Goal: Check status: Check status

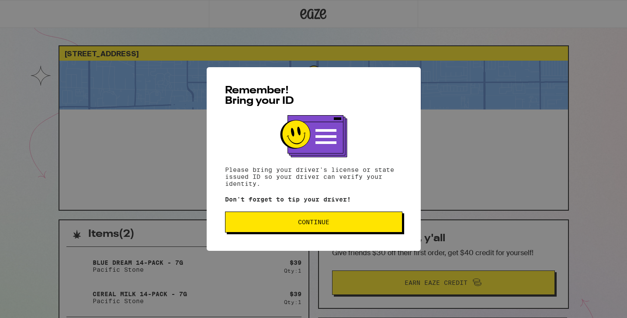
click at [271, 218] on button "Continue" at bounding box center [313, 222] width 177 height 21
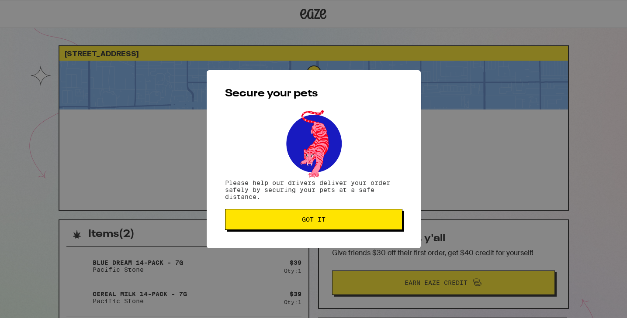
click at [284, 215] on button "Got it" at bounding box center [313, 219] width 177 height 21
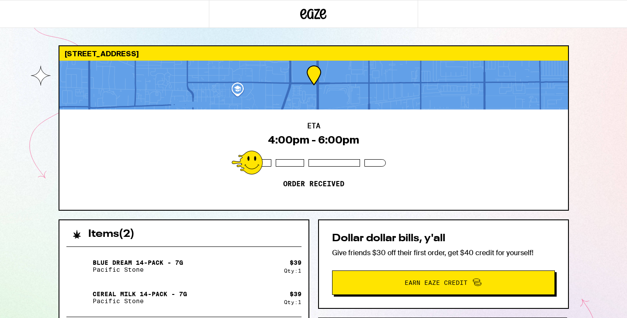
click at [18, 215] on div "2410 W Arrow Rte Upland 91786 ETA 4:00pm - 6:00pm Order received Items ( 2 ) Bl…" at bounding box center [313, 238] width 627 height 476
click at [410, 110] on div "ETA 4:00pm - 6:00pm Order received" at bounding box center [313, 160] width 508 height 100
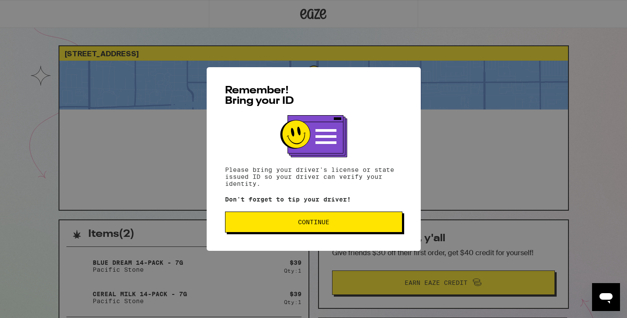
click at [345, 231] on button "Continue" at bounding box center [313, 222] width 177 height 21
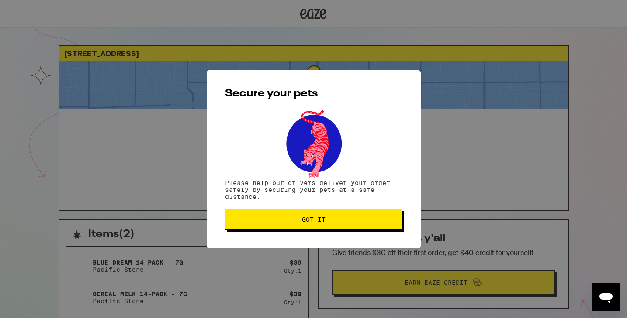
click at [300, 227] on button "Got it" at bounding box center [313, 219] width 177 height 21
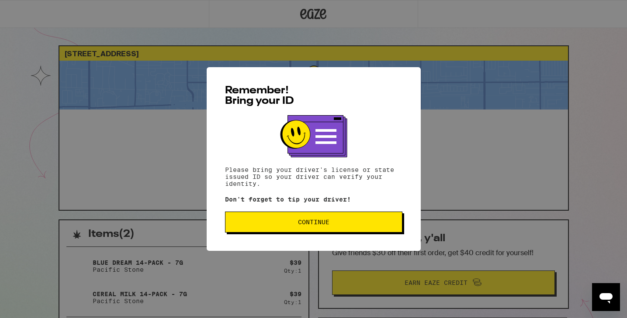
click at [294, 230] on button "Continue" at bounding box center [313, 222] width 177 height 21
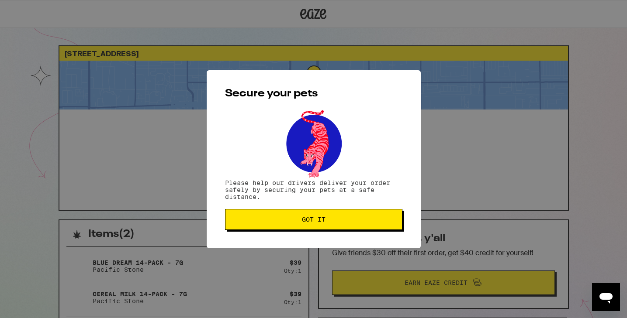
click at [294, 230] on button "Got it" at bounding box center [313, 219] width 177 height 21
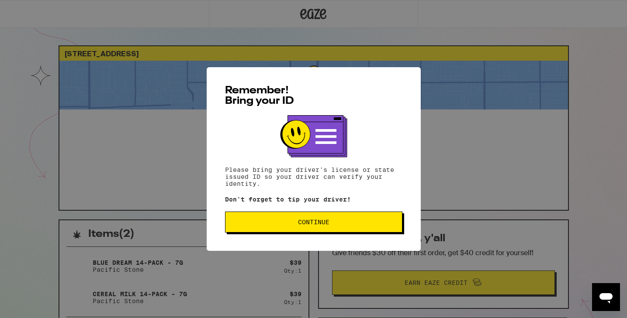
click at [285, 228] on button "Continue" at bounding box center [313, 222] width 177 height 21
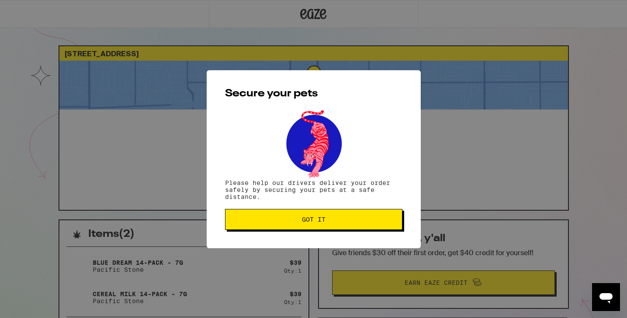
click at [285, 228] on button "Got it" at bounding box center [313, 219] width 177 height 21
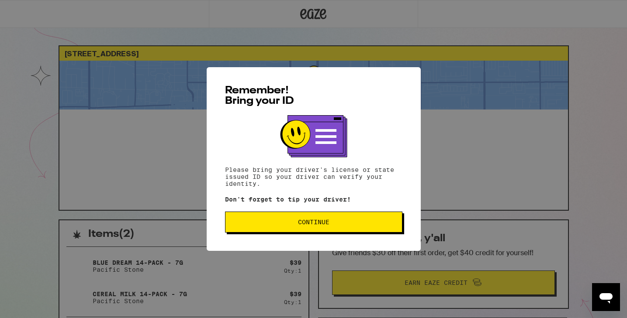
click at [271, 218] on button "Continue" at bounding box center [313, 222] width 177 height 21
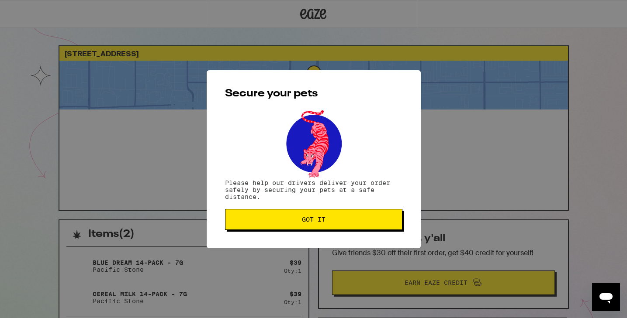
click at [271, 218] on span "Got it" at bounding box center [313, 220] width 162 height 6
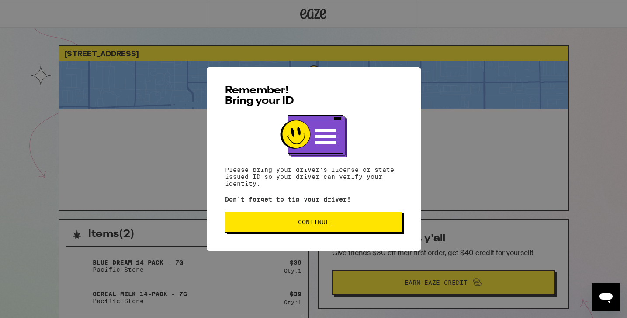
click at [270, 225] on span "Continue" at bounding box center [313, 222] width 162 height 6
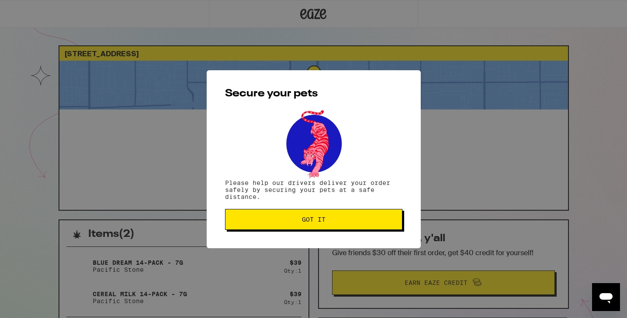
click at [270, 225] on button "Got it" at bounding box center [313, 219] width 177 height 21
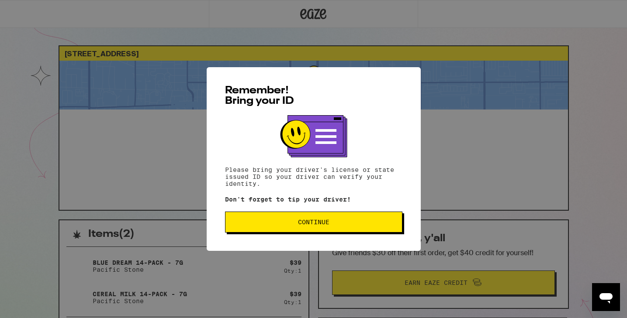
click at [278, 233] on button "Continue" at bounding box center [313, 222] width 177 height 21
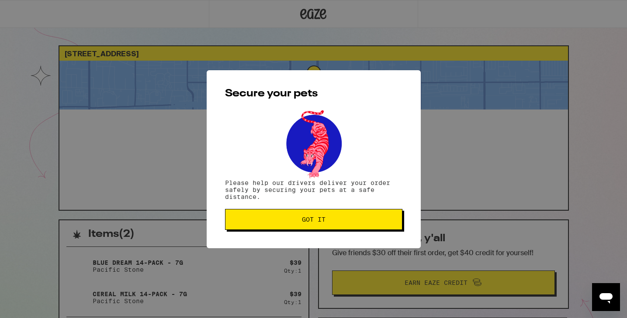
click at [278, 226] on button "Got it" at bounding box center [313, 219] width 177 height 21
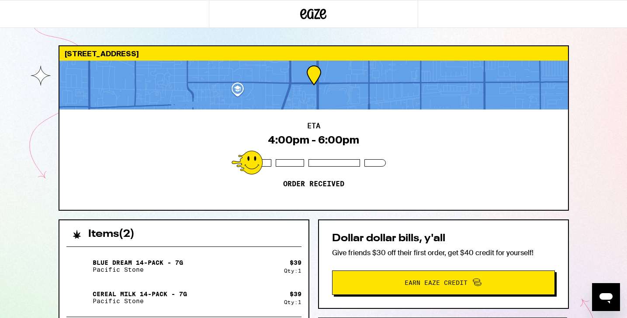
click at [236, 89] on div at bounding box center [313, 85] width 508 height 49
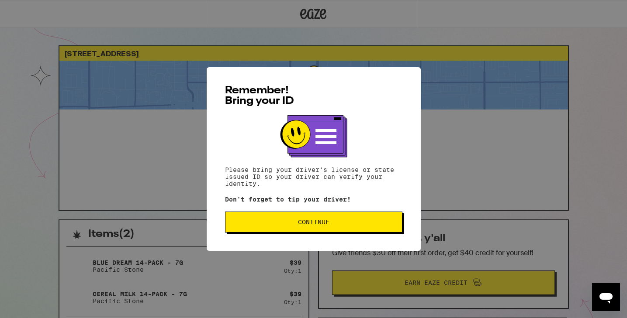
click at [294, 225] on span "Continue" at bounding box center [313, 222] width 162 height 6
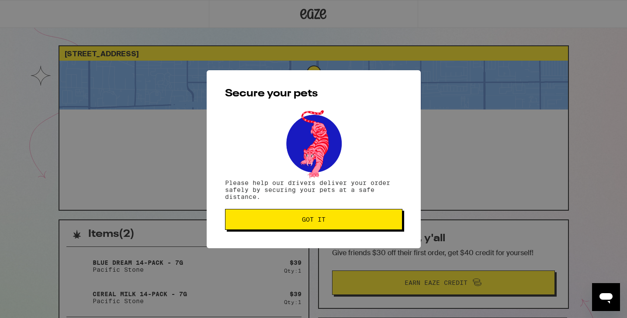
click at [294, 226] on button "Got it" at bounding box center [313, 219] width 177 height 21
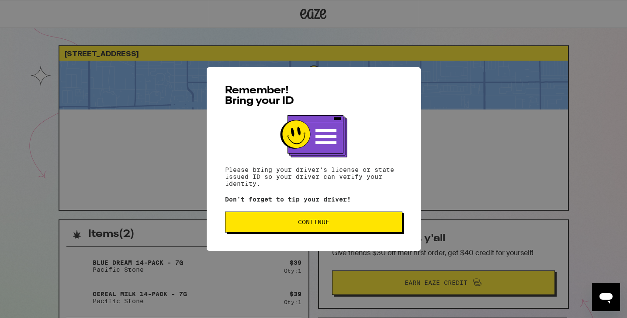
click at [279, 223] on span "Continue" at bounding box center [313, 222] width 162 height 6
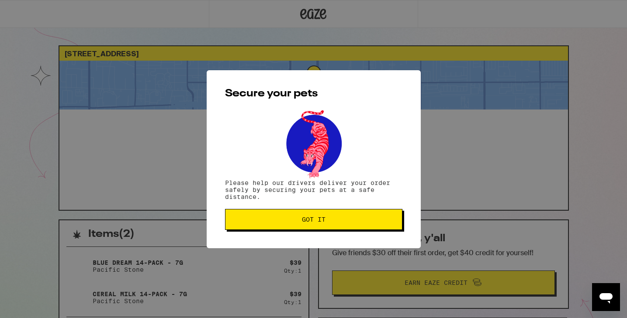
click at [279, 223] on span "Got it" at bounding box center [313, 220] width 162 height 6
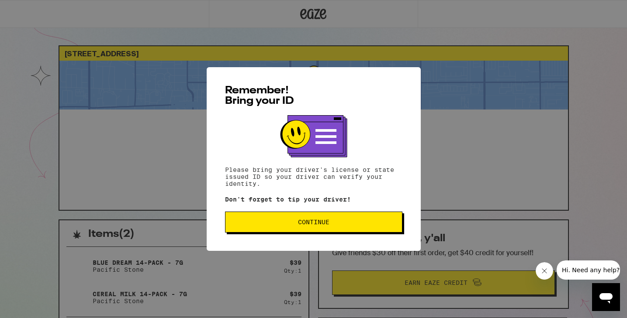
click at [383, 224] on span "Continue" at bounding box center [313, 222] width 162 height 6
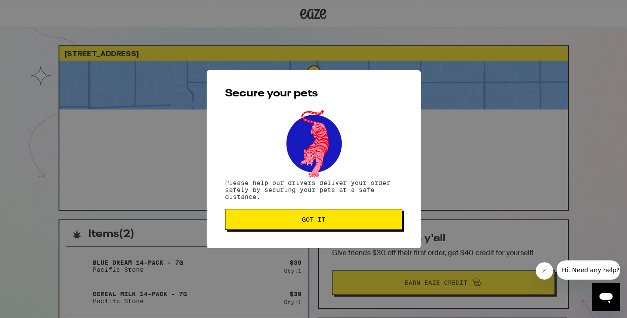
click at [383, 224] on button "Got it" at bounding box center [313, 219] width 177 height 21
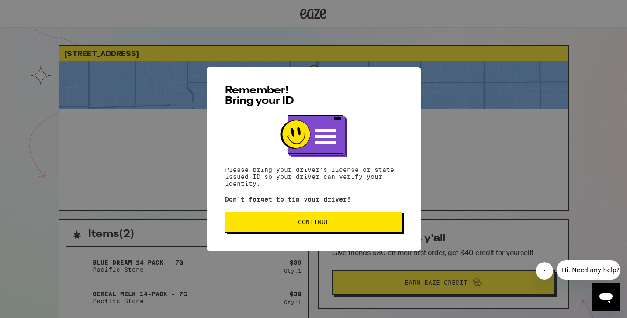
click at [304, 225] on span "Continue" at bounding box center [313, 222] width 31 height 6
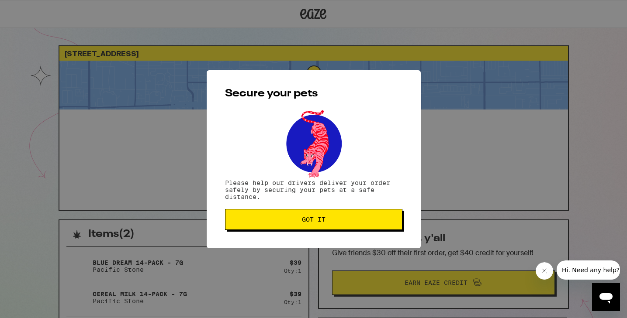
click at [304, 226] on button "Got it" at bounding box center [313, 219] width 177 height 21
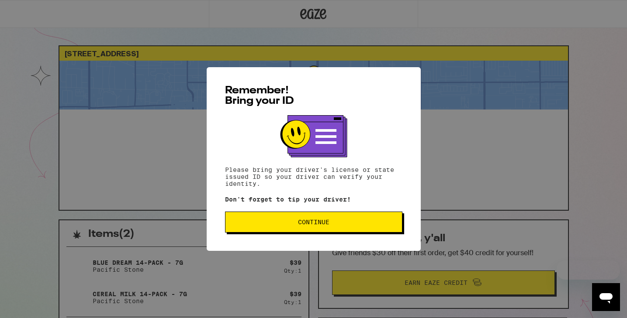
click at [257, 221] on span "Continue" at bounding box center [313, 222] width 162 height 6
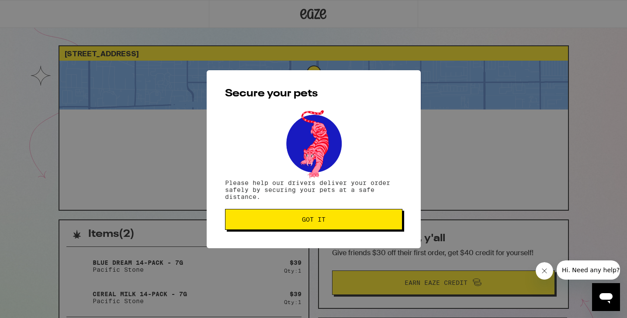
click at [257, 221] on span "Got it" at bounding box center [313, 220] width 162 height 6
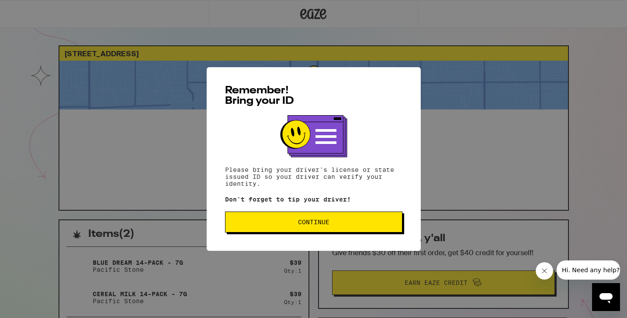
click at [288, 229] on button "Continue" at bounding box center [313, 222] width 177 height 21
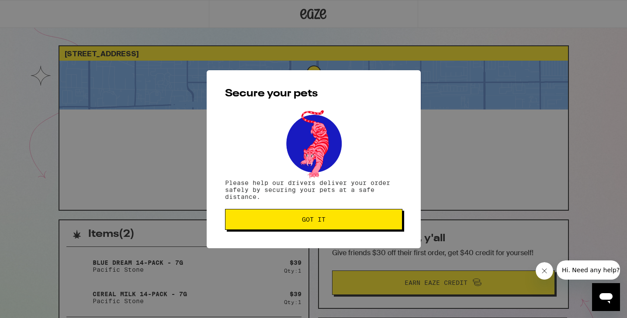
click at [337, 210] on div "Secure your pets Please help our drivers deliver your order safely by securing …" at bounding box center [314, 159] width 214 height 178
click at [334, 212] on button "Got it" at bounding box center [313, 219] width 177 height 21
click at [320, 216] on button "Got it" at bounding box center [313, 219] width 177 height 21
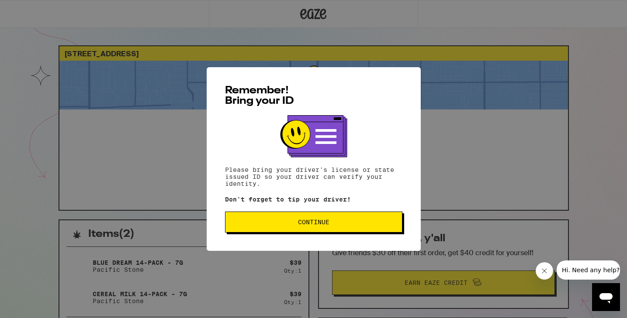
click at [279, 217] on button "Continue" at bounding box center [313, 222] width 177 height 21
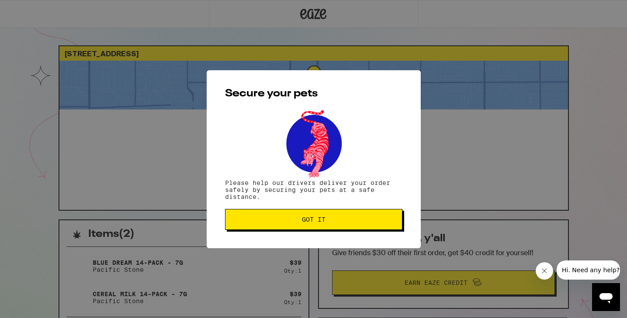
click at [279, 222] on span "Got it" at bounding box center [313, 220] width 162 height 6
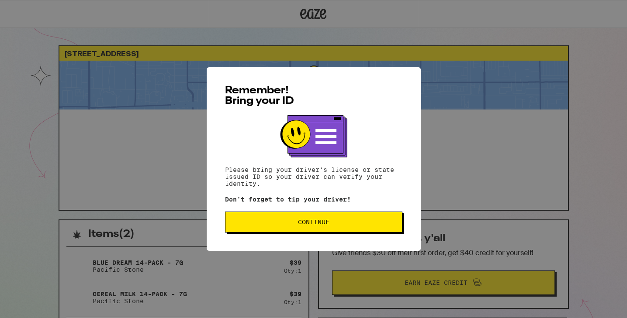
click at [293, 223] on span "Continue" at bounding box center [313, 222] width 162 height 6
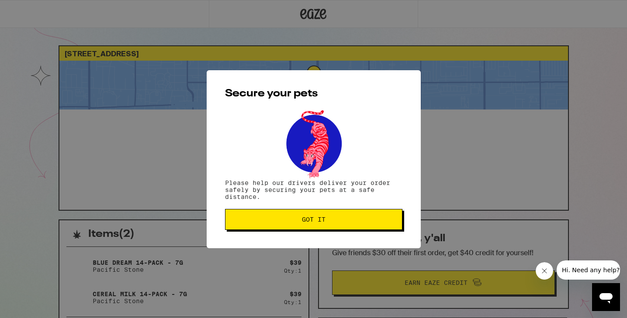
click at [359, 211] on button "Got it" at bounding box center [313, 219] width 177 height 21
click at [314, 230] on button "Got it" at bounding box center [313, 219] width 177 height 21
click at [319, 220] on span "Got it" at bounding box center [314, 220] width 24 height 6
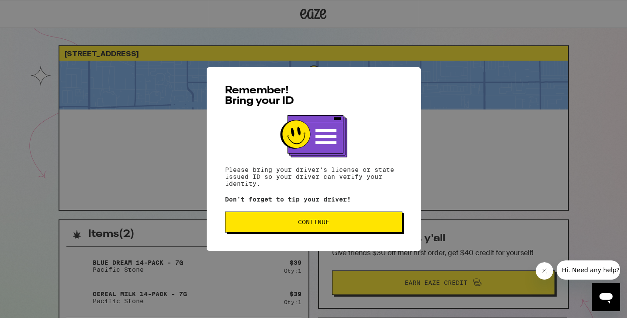
click at [295, 224] on span "Continue" at bounding box center [313, 222] width 162 height 6
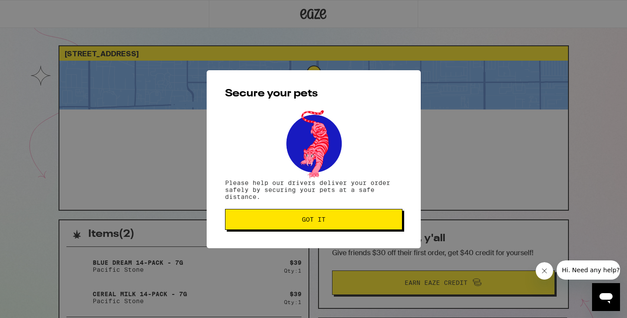
click at [278, 218] on span "Got it" at bounding box center [313, 220] width 162 height 6
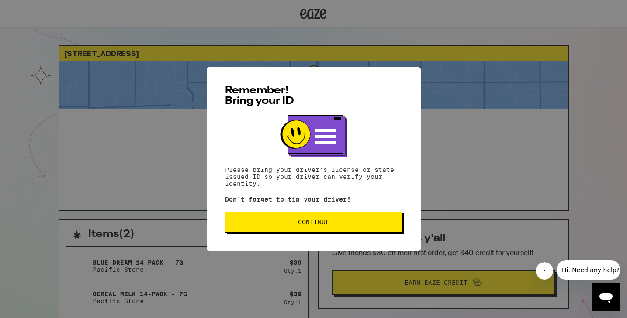
click at [320, 223] on span "Continue" at bounding box center [313, 222] width 31 height 6
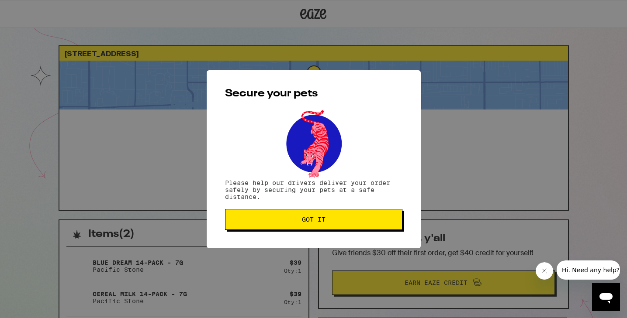
click at [320, 223] on span "Got it" at bounding box center [314, 220] width 24 height 6
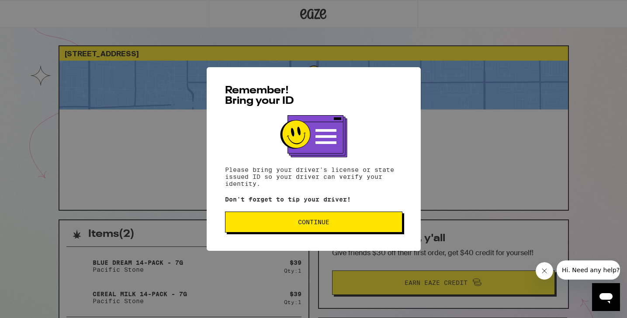
click at [314, 219] on button "Continue" at bounding box center [313, 222] width 177 height 21
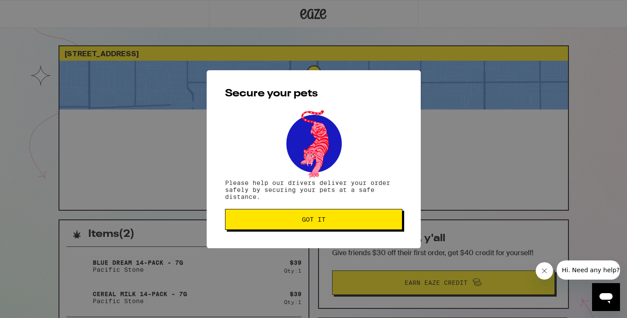
click at [313, 213] on button "Got it" at bounding box center [313, 219] width 177 height 21
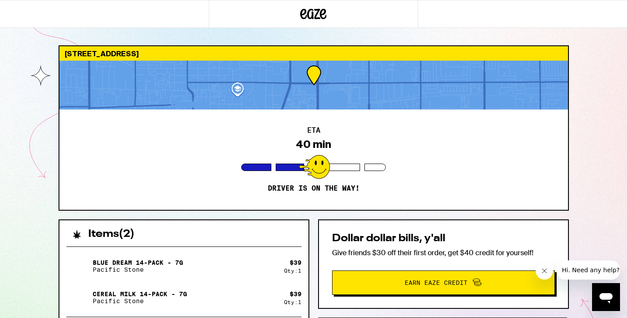
click at [14, 186] on div "2410 W Arrow Rte Upland 91786 ETA 40 min Driver is on the way! Items ( 2 ) Blue…" at bounding box center [313, 238] width 627 height 476
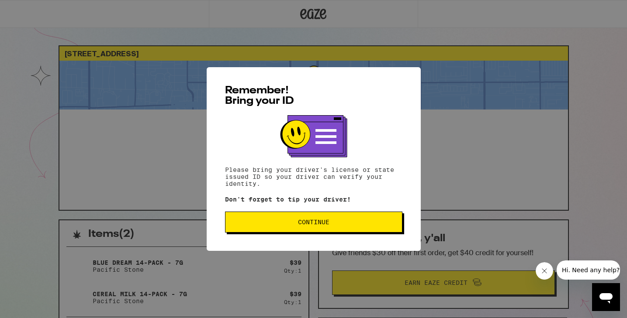
click at [366, 223] on span "Continue" at bounding box center [313, 222] width 162 height 6
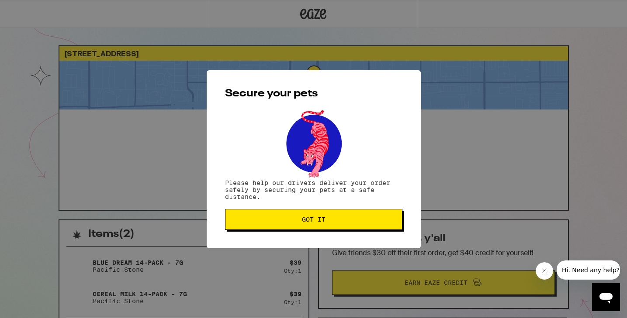
click at [367, 224] on button "Got it" at bounding box center [313, 219] width 177 height 21
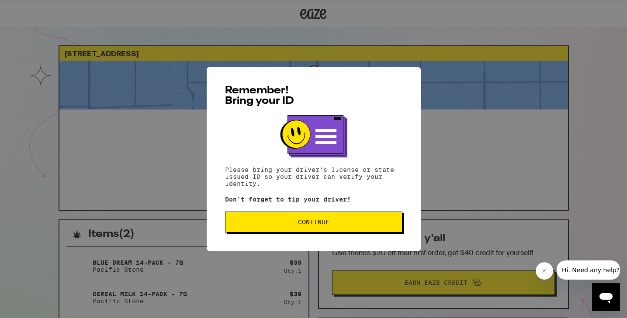
click at [362, 219] on button "Continue" at bounding box center [313, 222] width 177 height 21
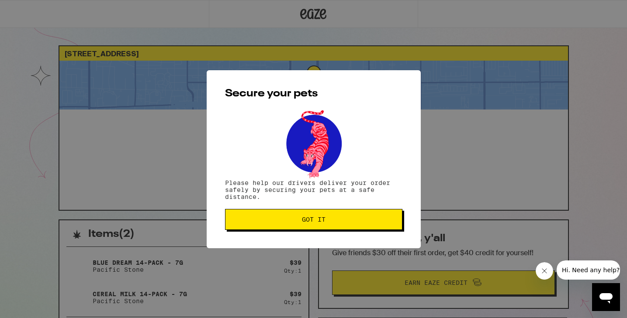
click at [377, 211] on button "Got it" at bounding box center [313, 219] width 177 height 21
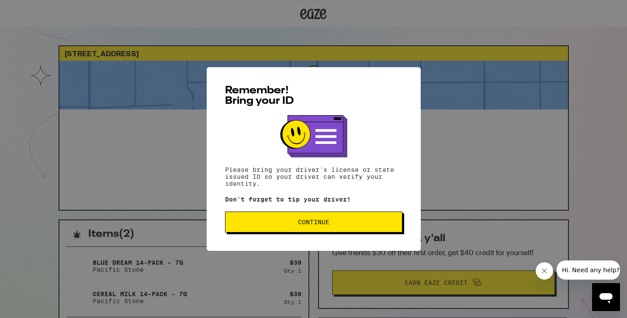
click at [343, 225] on span "Continue" at bounding box center [313, 222] width 162 height 6
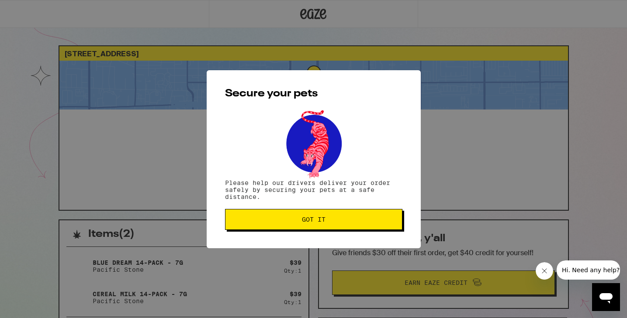
click at [343, 225] on button "Got it" at bounding box center [313, 219] width 177 height 21
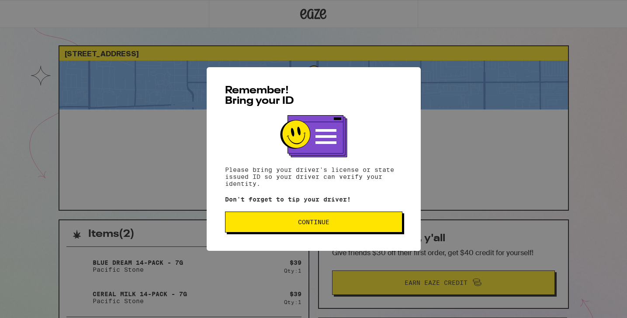
click at [357, 223] on span "Continue" at bounding box center [313, 222] width 162 height 6
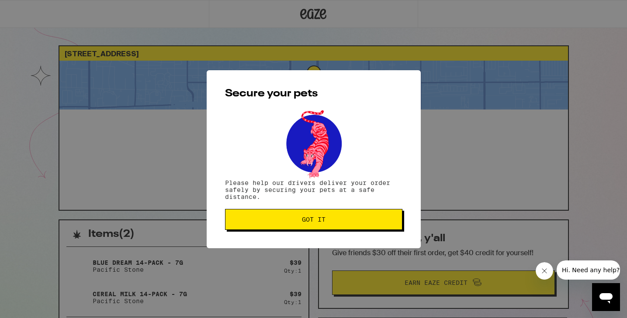
click at [366, 217] on button "Got it" at bounding box center [313, 219] width 177 height 21
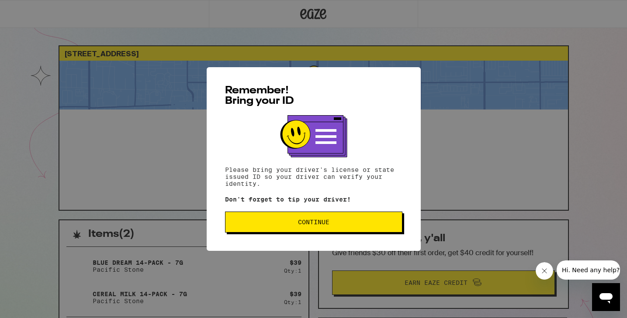
click at [276, 232] on button "Continue" at bounding box center [313, 222] width 177 height 21
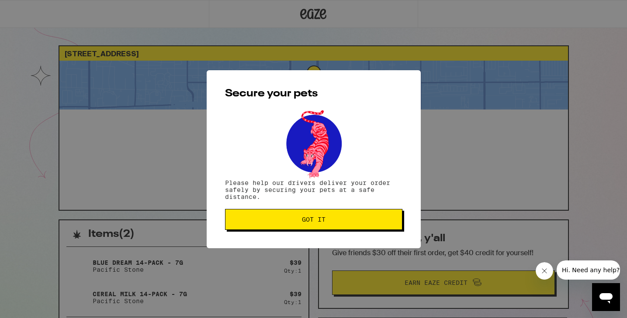
click at [265, 231] on div "Secure your pets Please help our drivers deliver your order safely by securing …" at bounding box center [314, 159] width 214 height 178
click at [265, 228] on button "Got it" at bounding box center [313, 219] width 177 height 21
